Goal: Task Accomplishment & Management: Manage account settings

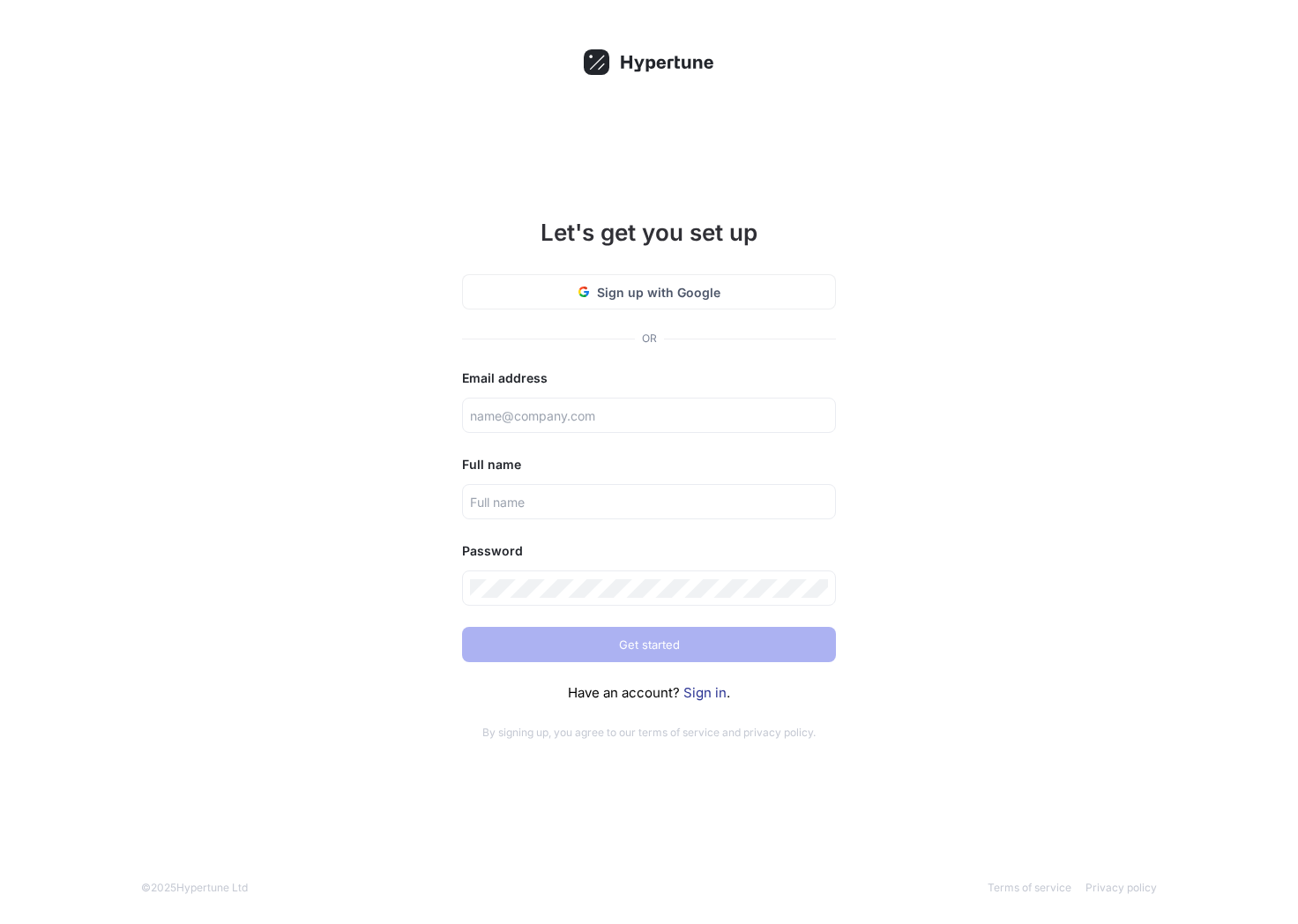
click at [890, 343] on div "Let's get you set up Sign up with Google OR Email address Full name Password Ge…" at bounding box center [649, 462] width 1298 height 924
click at [580, 412] on input "text" at bounding box center [649, 415] width 359 height 19
click at [966, 373] on div "Let's get you set up Sign up with Google OR Email address Full name Password Ge…" at bounding box center [649, 462] width 1298 height 924
click at [563, 420] on input "text" at bounding box center [649, 415] width 359 height 19
type input "[PERSON_NAME][EMAIL_ADDRESS][DOMAIN_NAME]"
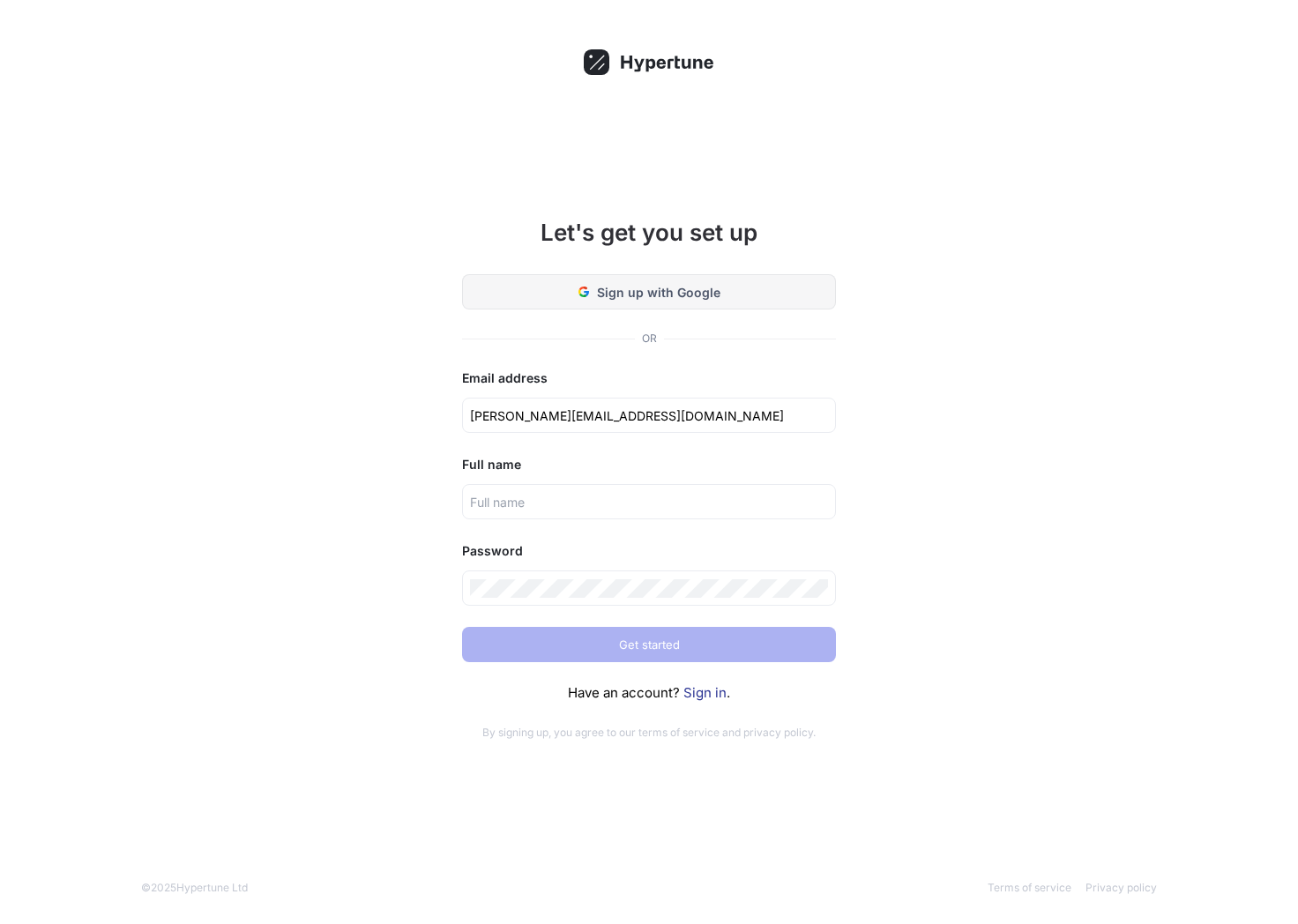
click at [623, 291] on span "Sign up with Google" at bounding box center [658, 292] width 124 height 19
click at [658, 295] on span "Sign up with Google" at bounding box center [658, 292] width 124 height 19
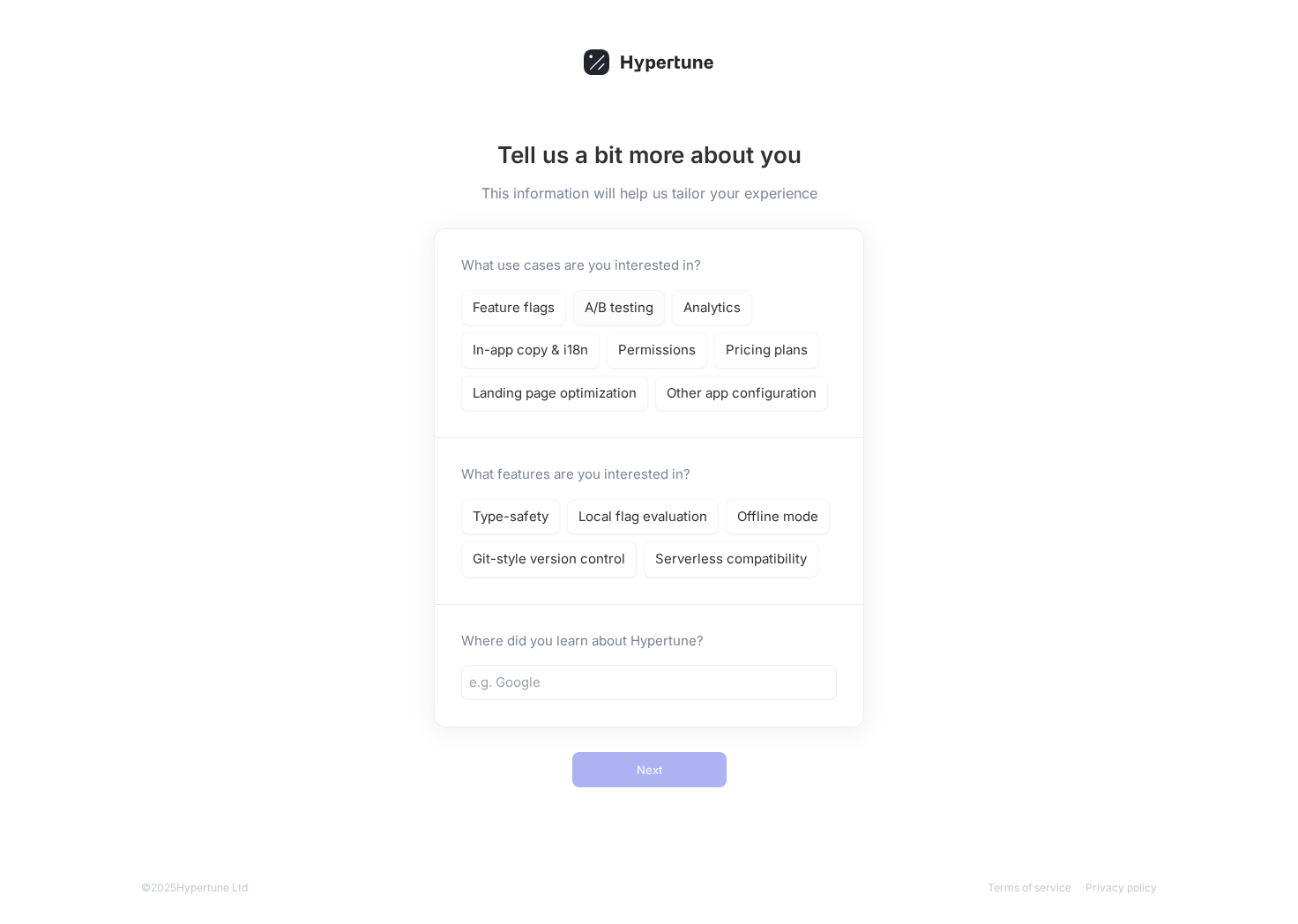
click at [624, 308] on p "A/B testing" at bounding box center [619, 308] width 69 height 20
click at [591, 681] on input "text" at bounding box center [649, 683] width 360 height 20
type input "friend"
click at [807, 749] on div "Tell us a bit more about you This information will help us tailor your experien…" at bounding box center [649, 452] width 458 height 699
click at [525, 518] on p "Type-safety" at bounding box center [511, 517] width 76 height 20
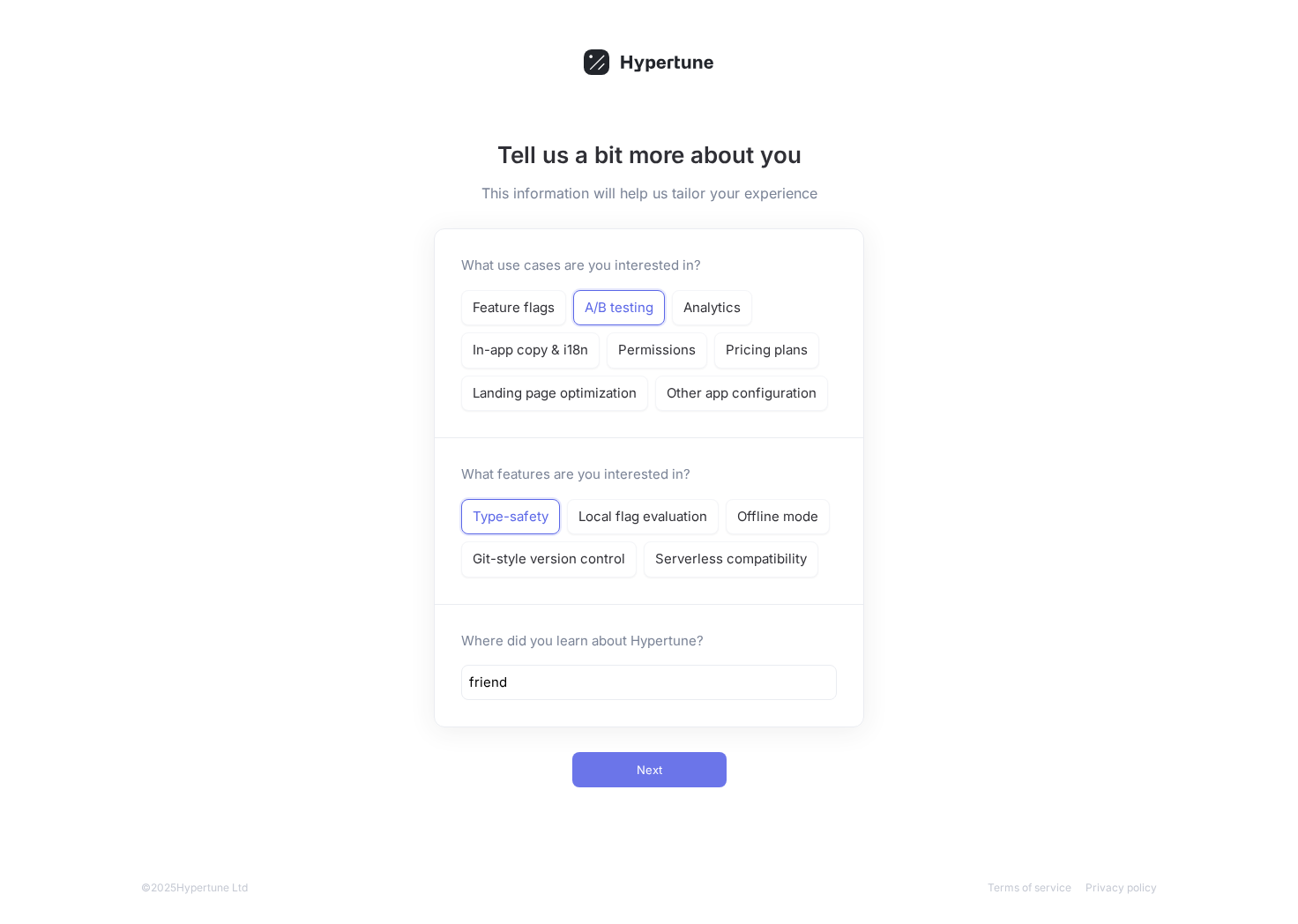
click at [644, 781] on button "Next" at bounding box center [649, 769] width 154 height 35
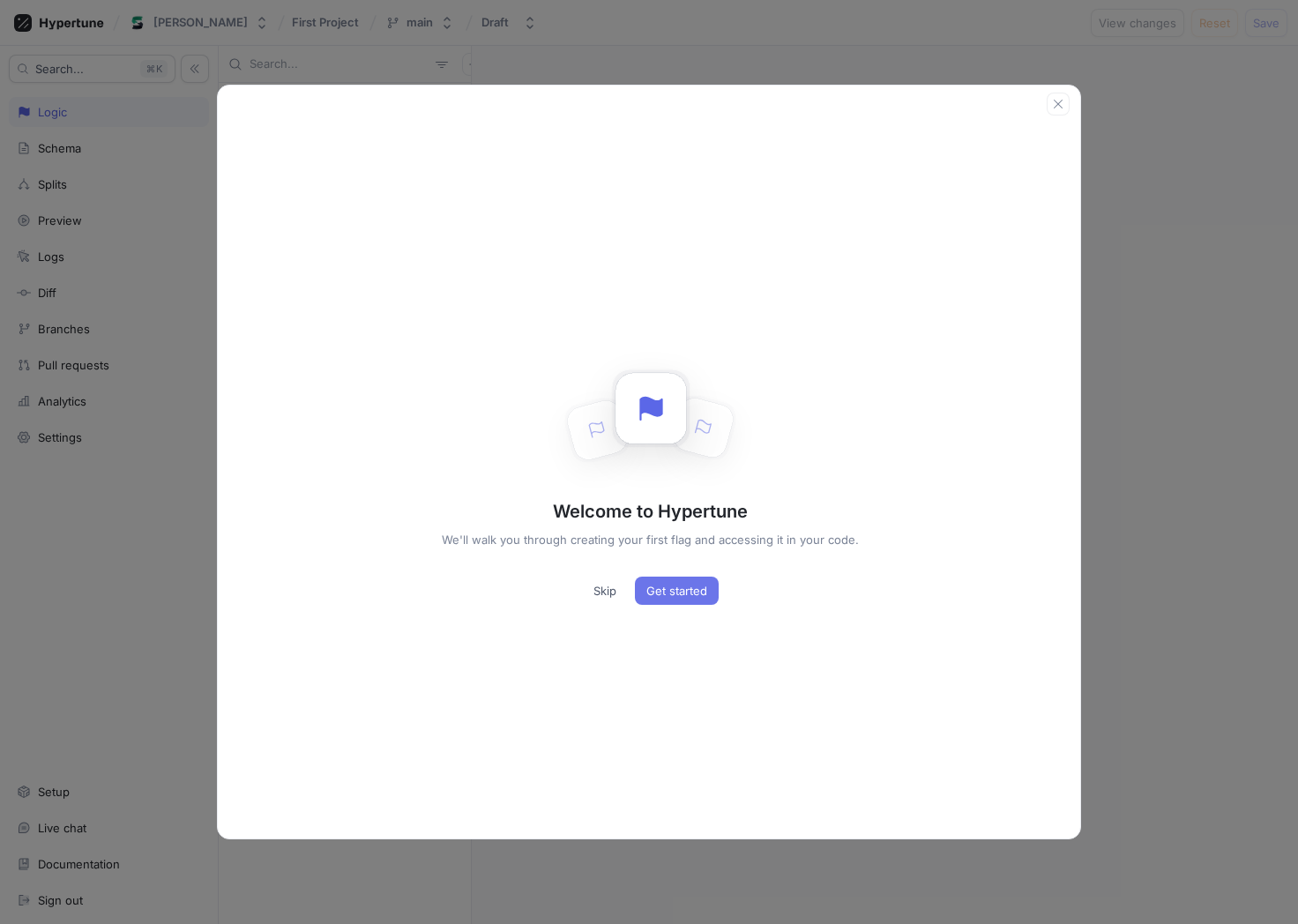
click at [681, 593] on span "Get started" at bounding box center [676, 590] width 61 height 11
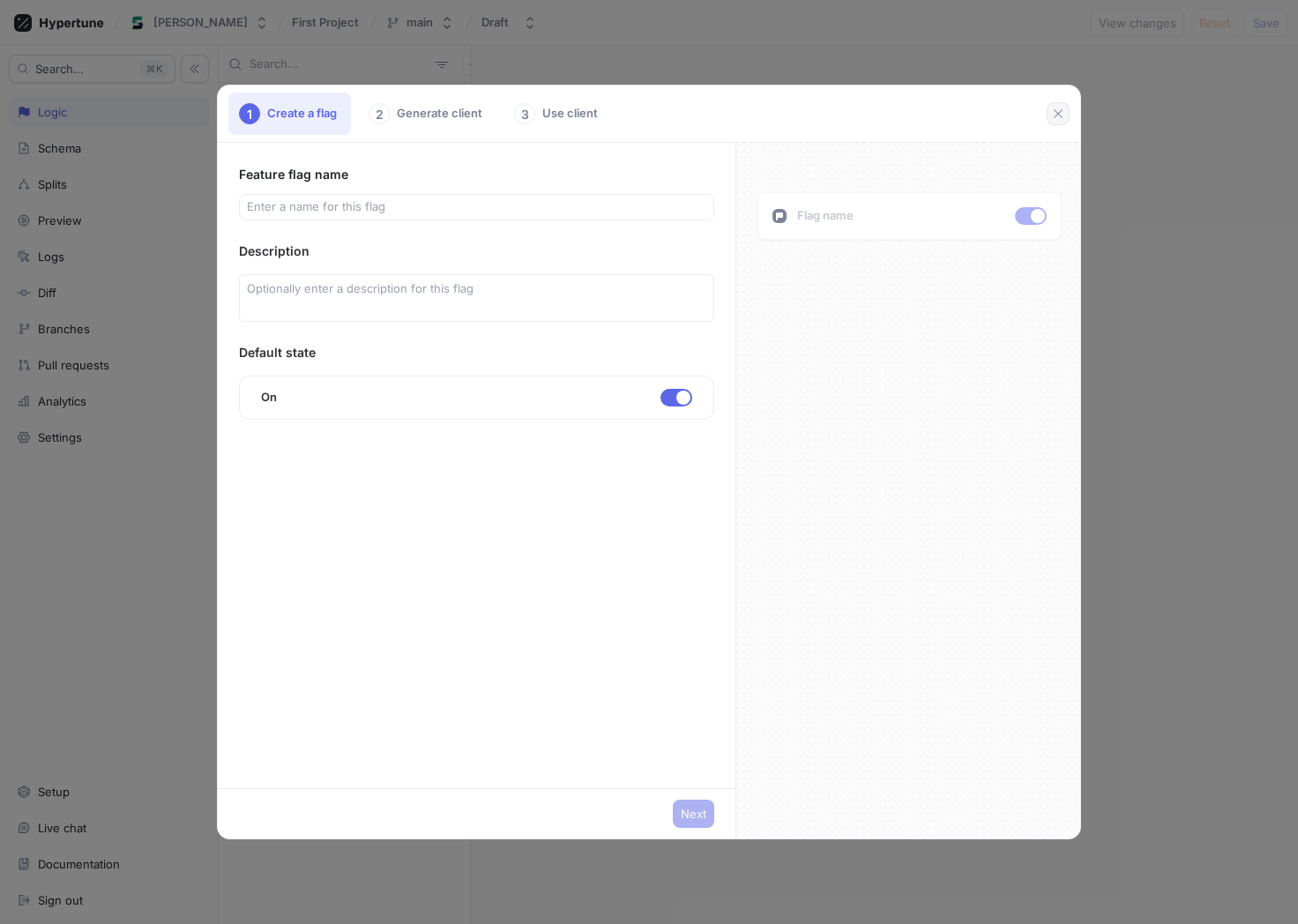
click at [1053, 113] on icon "button" at bounding box center [1058, 114] width 14 height 14
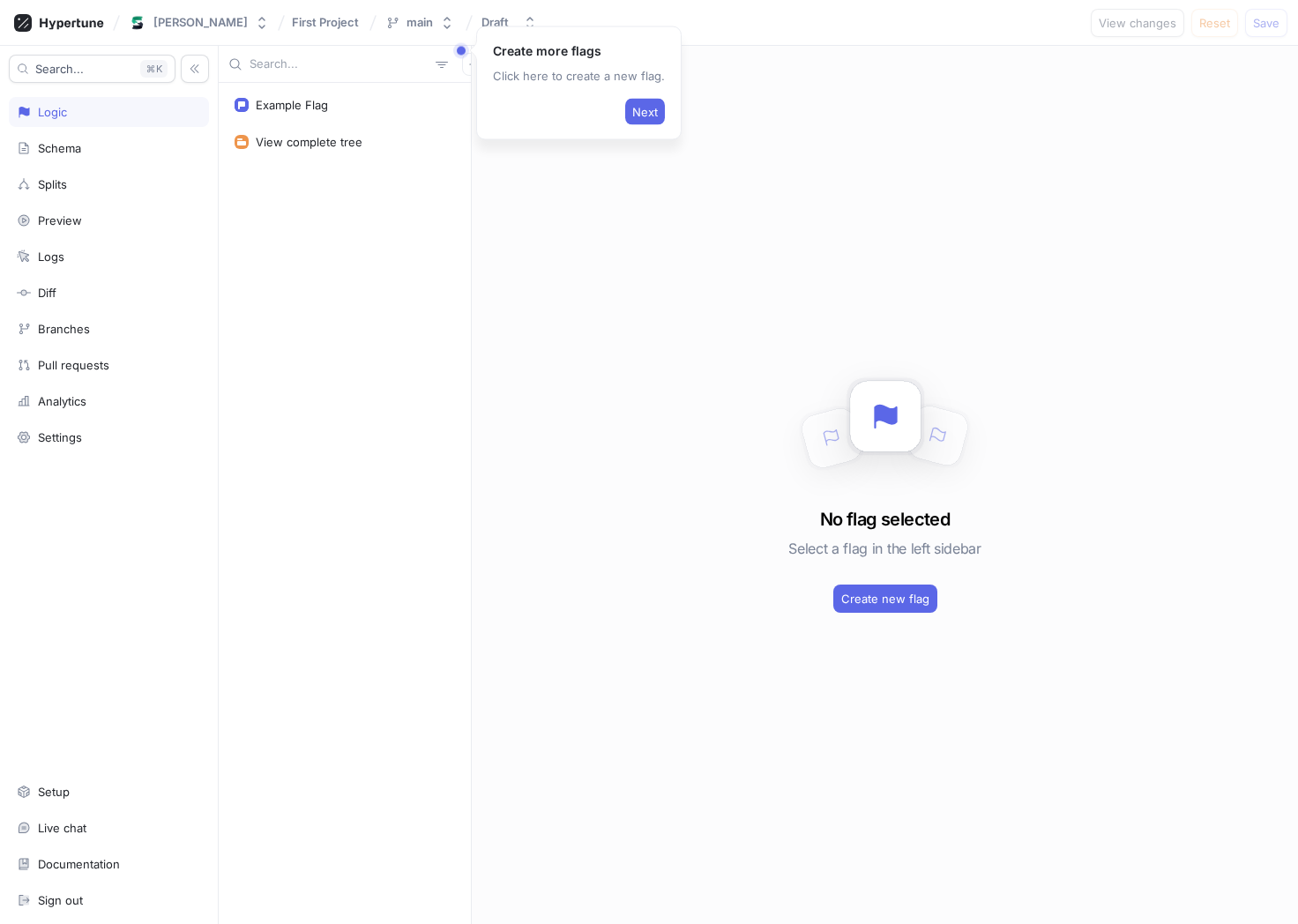
click at [344, 264] on div "Example Flag View complete tree" at bounding box center [345, 503] width 252 height 841
click at [73, 19] on icon at bounding box center [59, 23] width 90 height 18
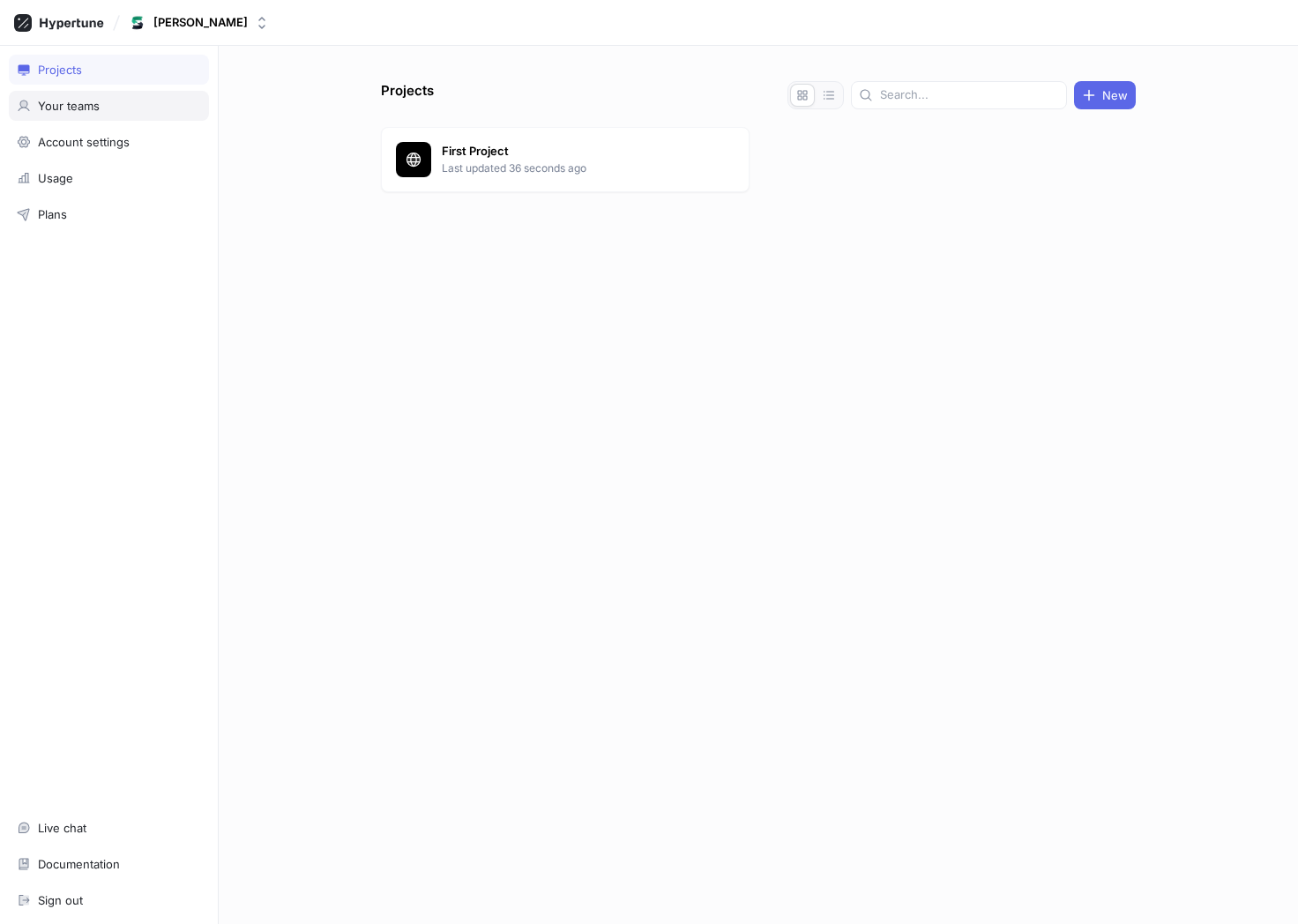
click at [87, 104] on div "Your teams" at bounding box center [69, 106] width 62 height 14
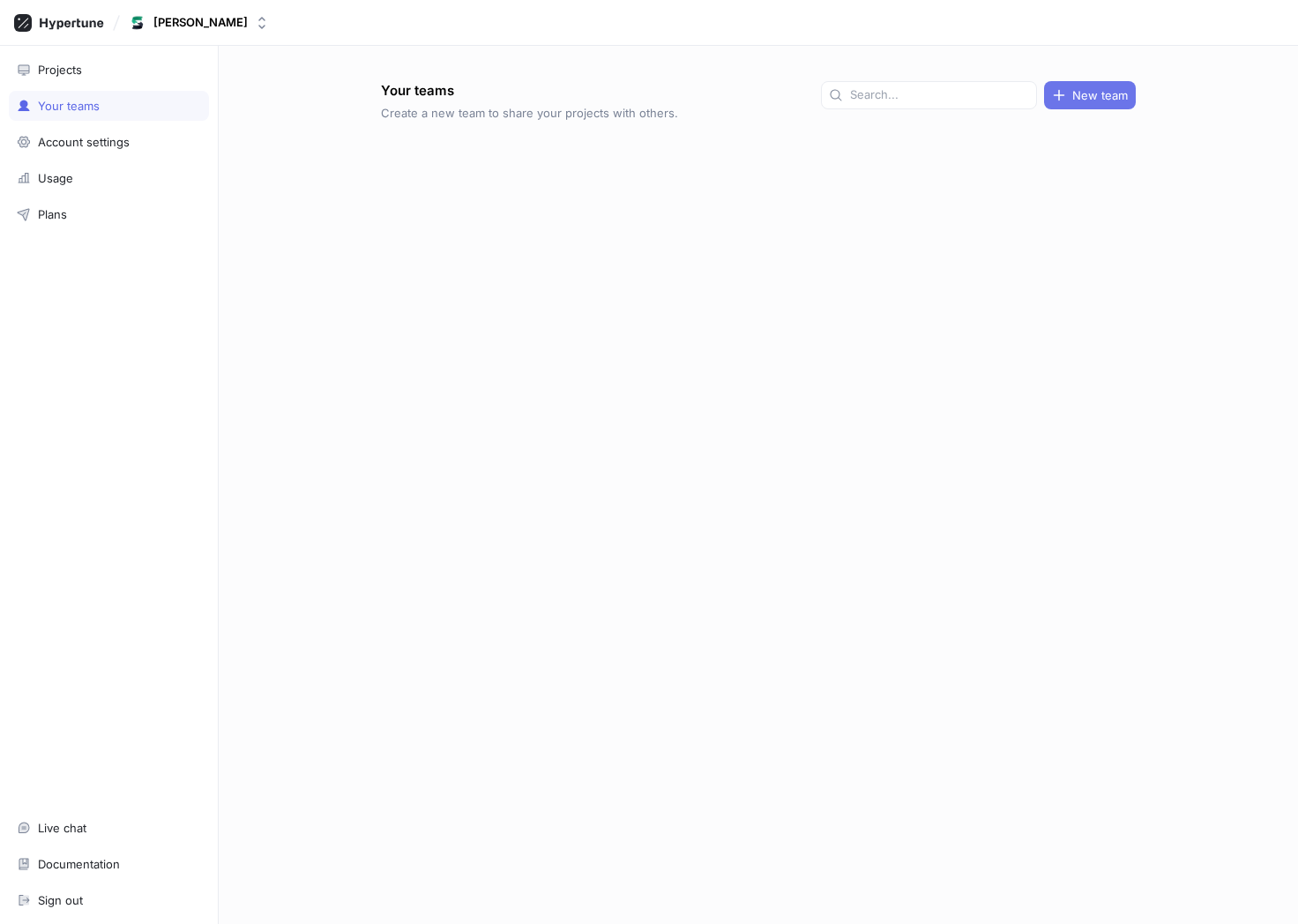
click at [1077, 86] on button "New team" at bounding box center [1090, 95] width 92 height 28
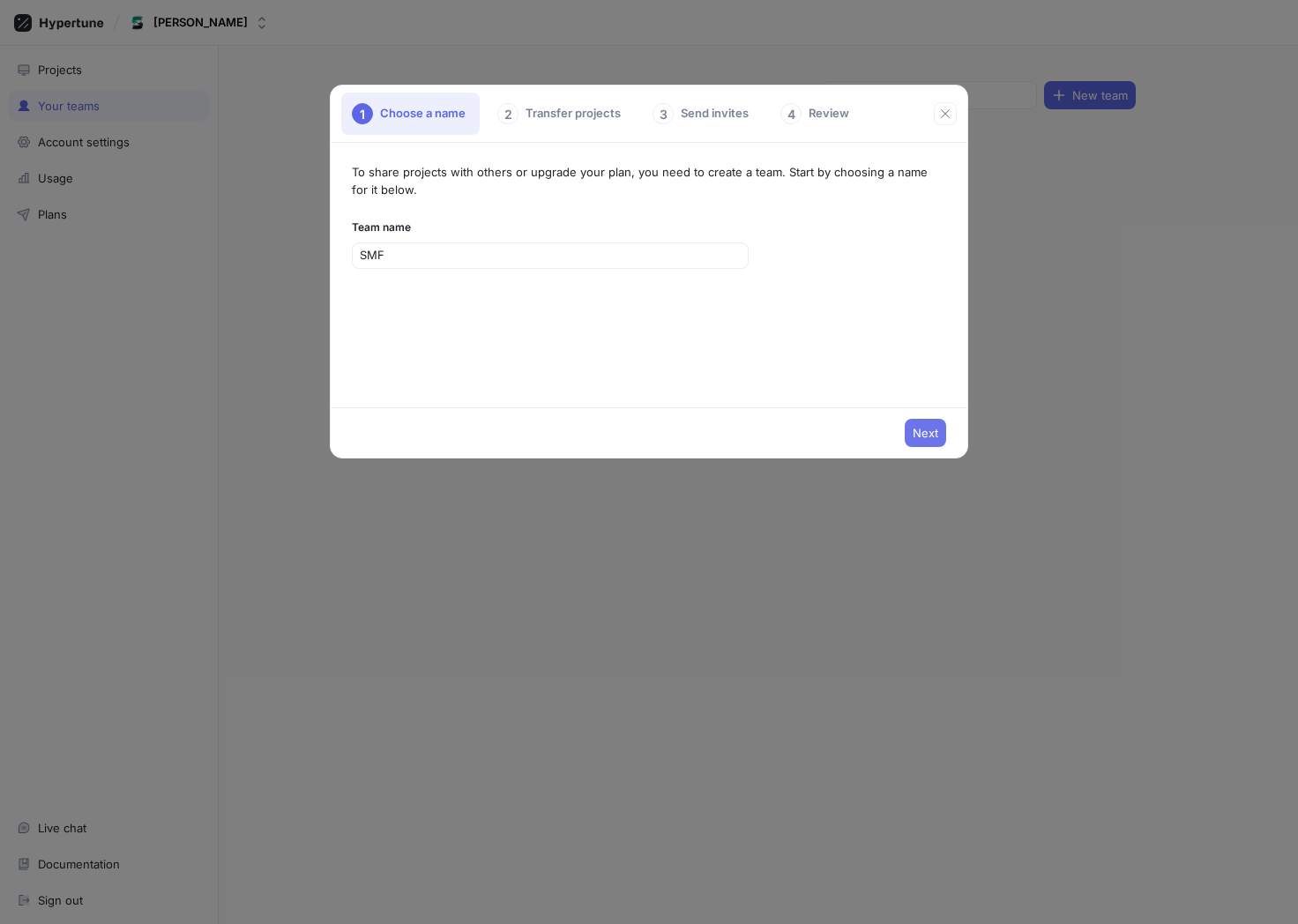
type input "SMF"
click at [928, 427] on span "Next" at bounding box center [925, 432] width 26 height 11
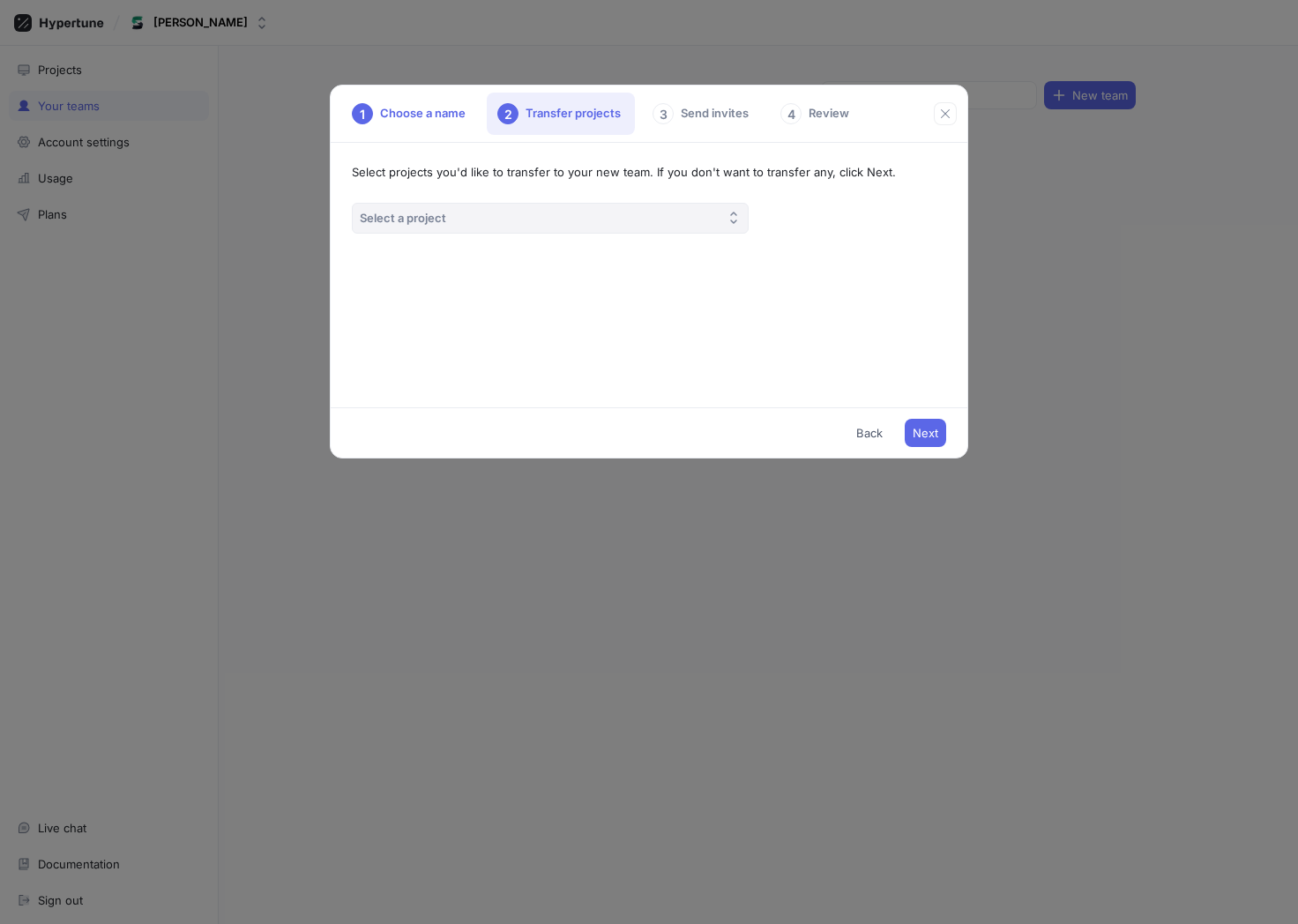
click at [543, 212] on button "Select a project" at bounding box center [550, 218] width 396 height 31
click at [579, 185] on div "Select projects you'd like to transfer to your new team. If you don't want to t…" at bounding box center [649, 275] width 636 height 265
click at [929, 431] on span "Next" at bounding box center [925, 432] width 26 height 11
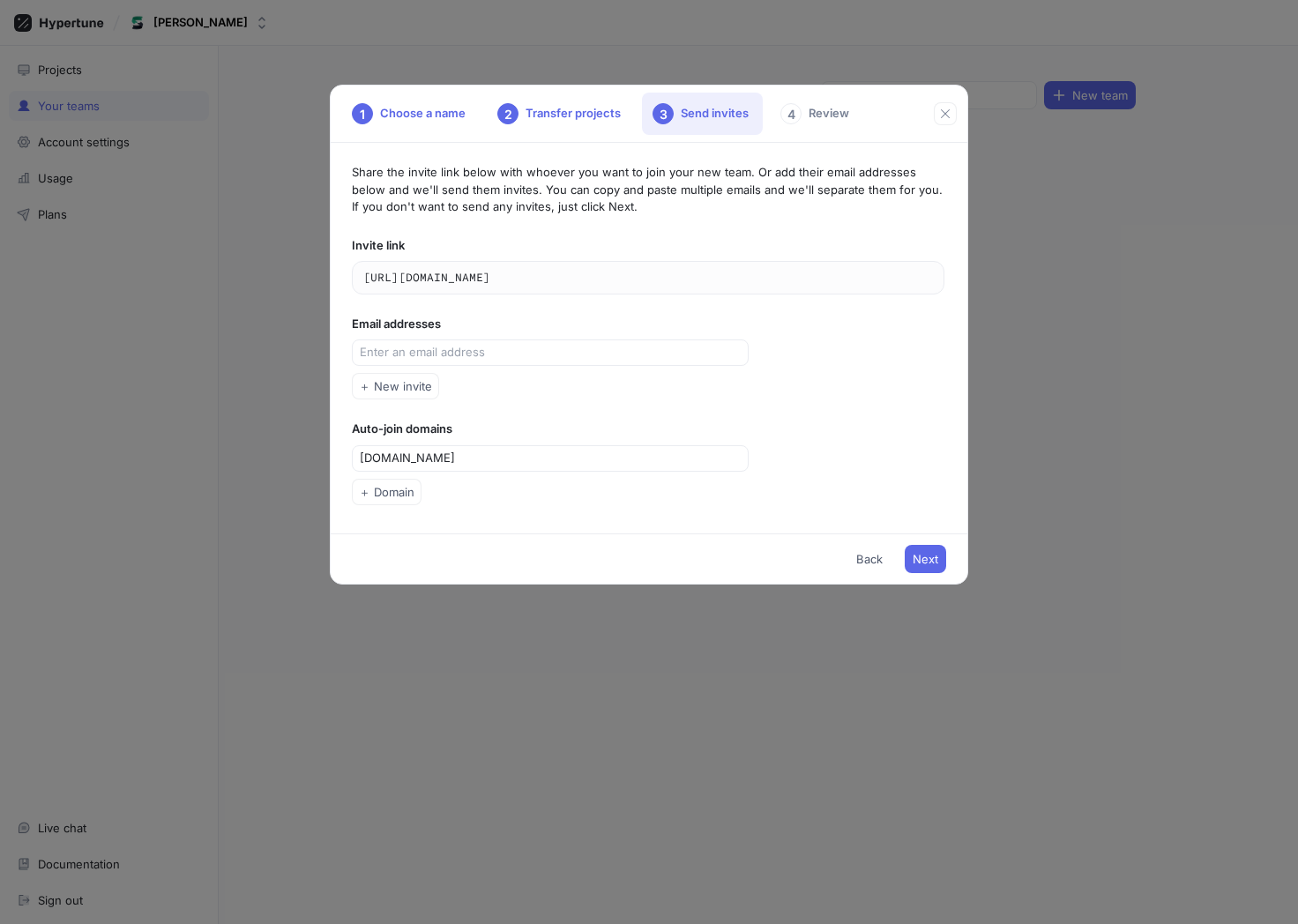
click at [476, 314] on div "Share the invite link below with whoever you want to join your new team. Or add…" at bounding box center [649, 338] width 636 height 390
click at [423, 353] on input "text" at bounding box center [552, 352] width 385 height 18
click at [745, 274] on textarea "[URL][DOMAIN_NAME]" at bounding box center [648, 278] width 591 height 32
click at [930, 276] on icon "button" at bounding box center [927, 277] width 14 height 14
click at [931, 563] on span "Next" at bounding box center [925, 559] width 26 height 11
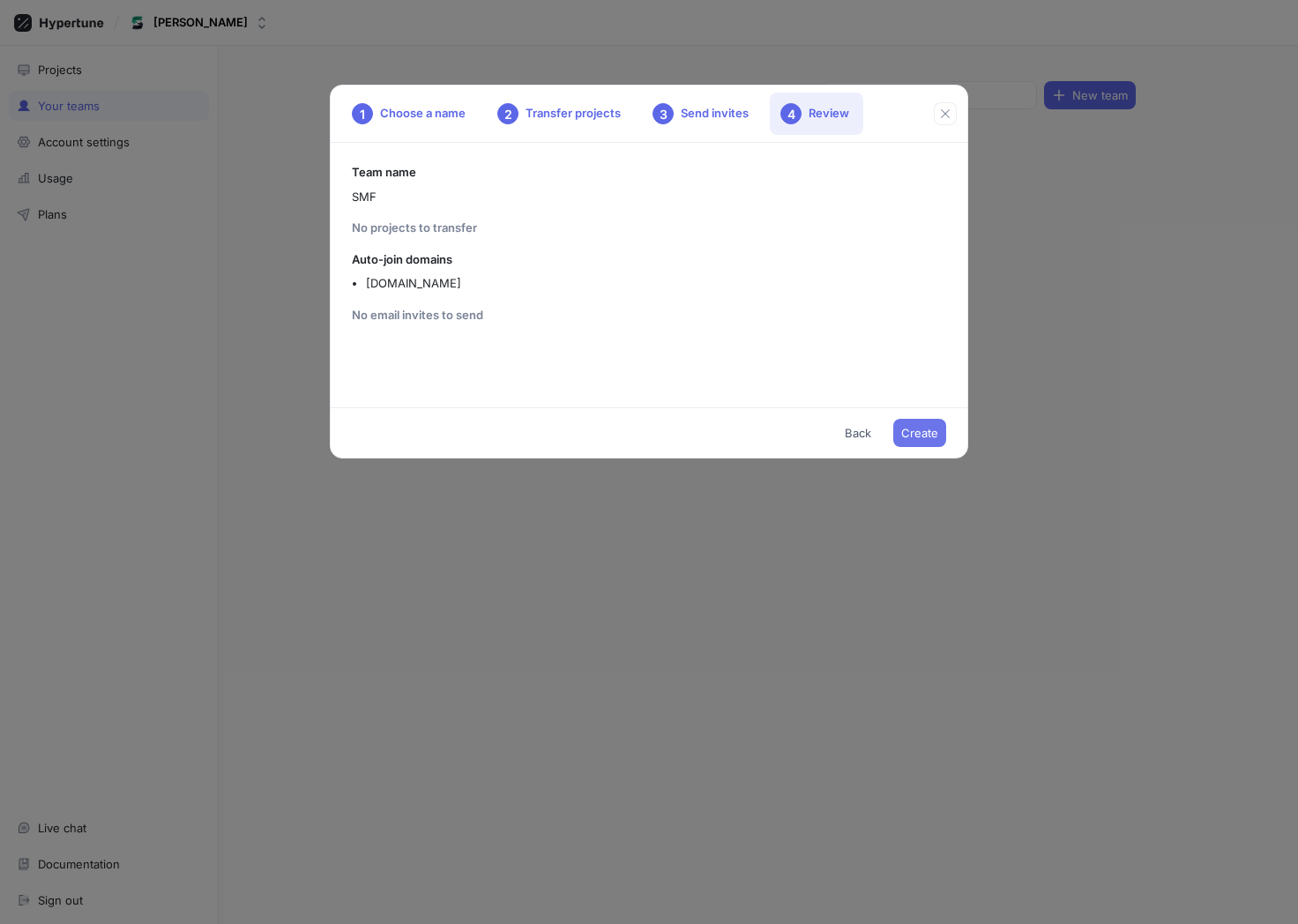
click at [927, 432] on span "Create" at bounding box center [919, 432] width 37 height 11
